Goal: Find specific page/section: Find specific page/section

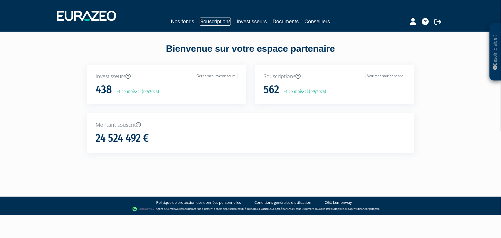
click at [219, 22] on link "Souscriptions" at bounding box center [215, 22] width 31 height 8
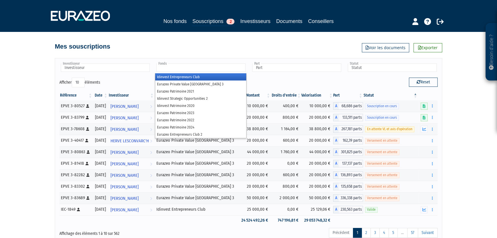
click at [180, 70] on input "text" at bounding box center [200, 67] width 89 height 8
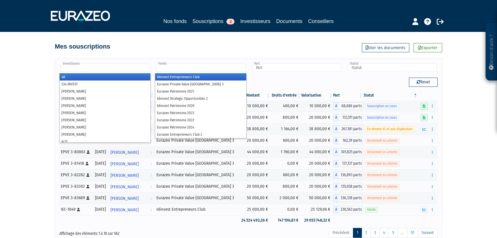
type input "Fonds"
click at [129, 71] on input "text" at bounding box center [105, 67] width 89 height 8
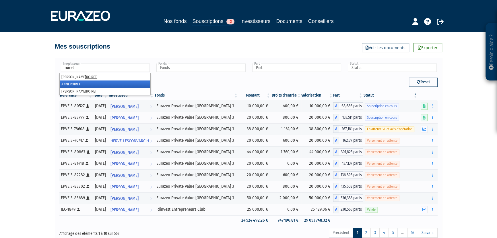
type input "roiret"
click at [73, 82] on em "ROIRET" at bounding box center [75, 84] width 11 height 4
